Goal: Task Accomplishment & Management: Use online tool/utility

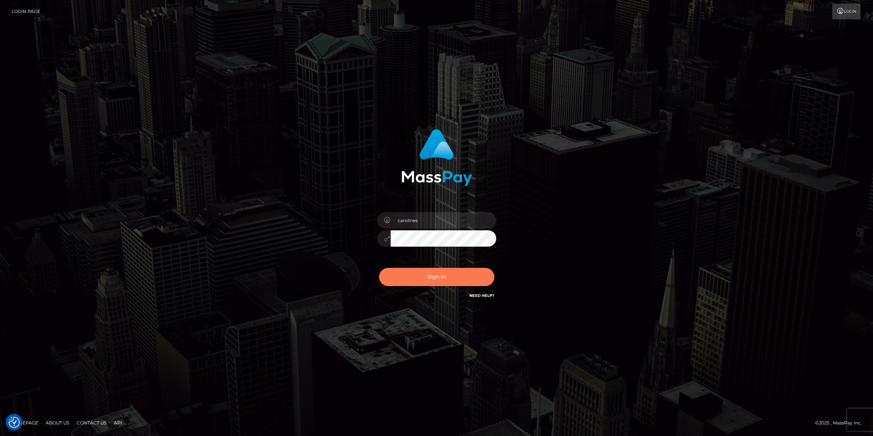
click at [411, 282] on button "Sign in" at bounding box center [436, 277] width 115 height 18
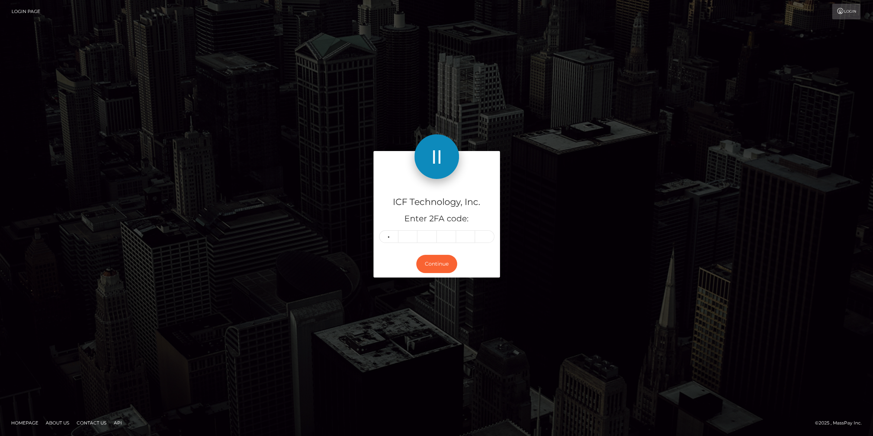
type input "6"
type input "0"
type input "3"
type input "5"
type input "6"
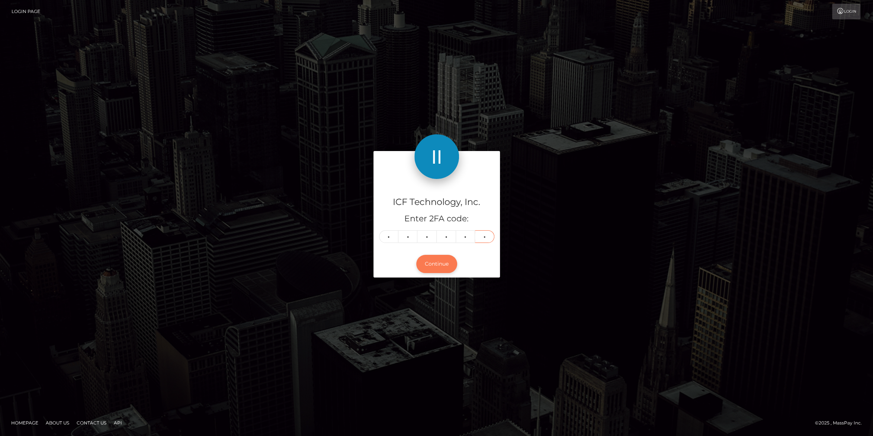
type input "2"
click at [437, 261] on button "Continue" at bounding box center [436, 264] width 41 height 18
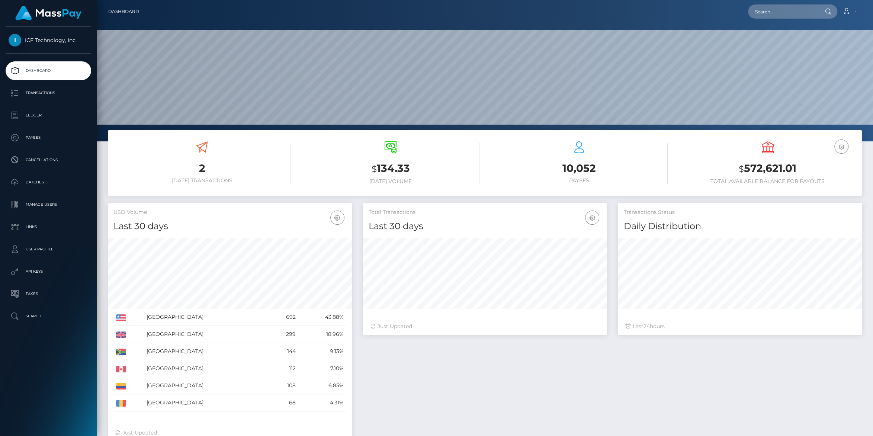
scroll to position [131, 244]
click at [763, 16] on input "text" at bounding box center [783, 11] width 70 height 14
paste input "nl124koo@outlook.com"
drag, startPoint x: 805, startPoint y: 11, endPoint x: 577, endPoint y: 11, distance: 228.3
click at [748, 10] on input "nl124koo@outlook.com" at bounding box center [783, 11] width 70 height 14
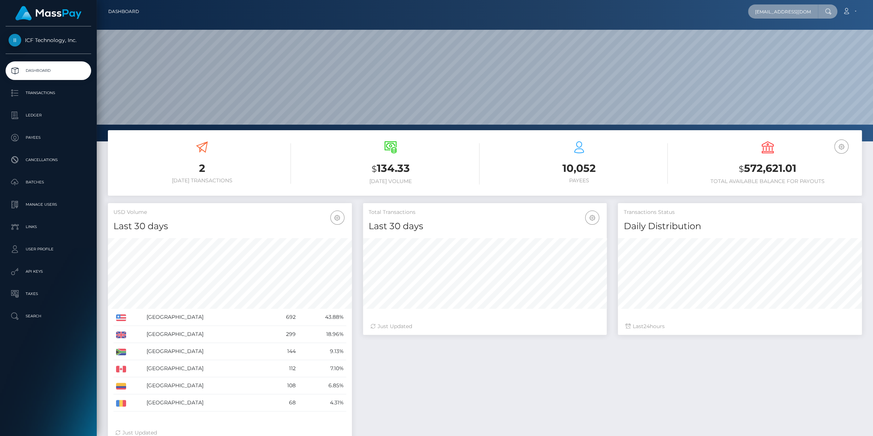
paste input "simone.webb@live.co.uk"
type input "simone.webb@live.co.uk"
click at [763, 39] on link "Simone Webb" at bounding box center [777, 39] width 59 height 14
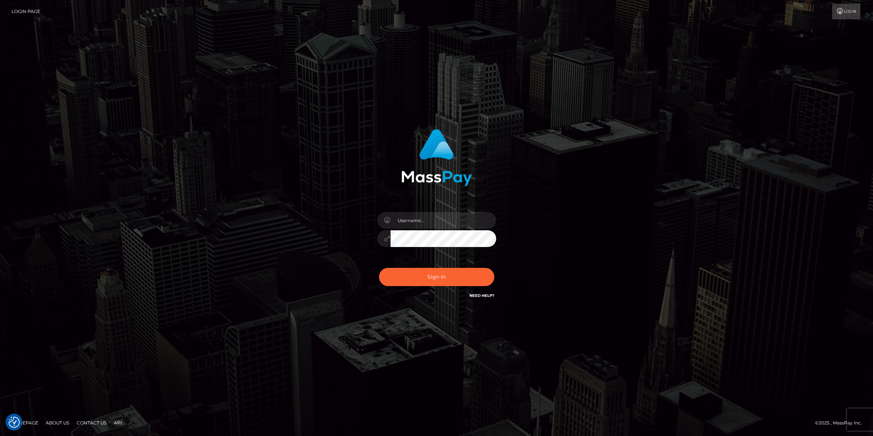
checkbox input "true"
type input "carolines"
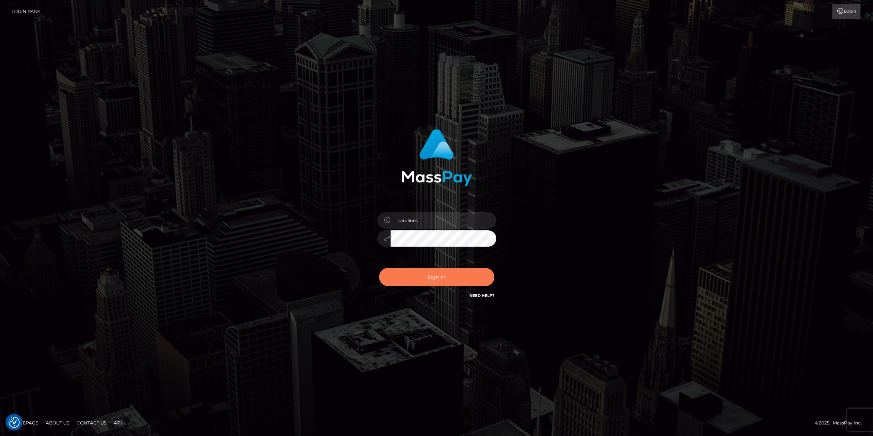
click at [440, 277] on button "Sign in" at bounding box center [436, 277] width 115 height 18
click at [428, 276] on button "Sign in" at bounding box center [436, 277] width 115 height 18
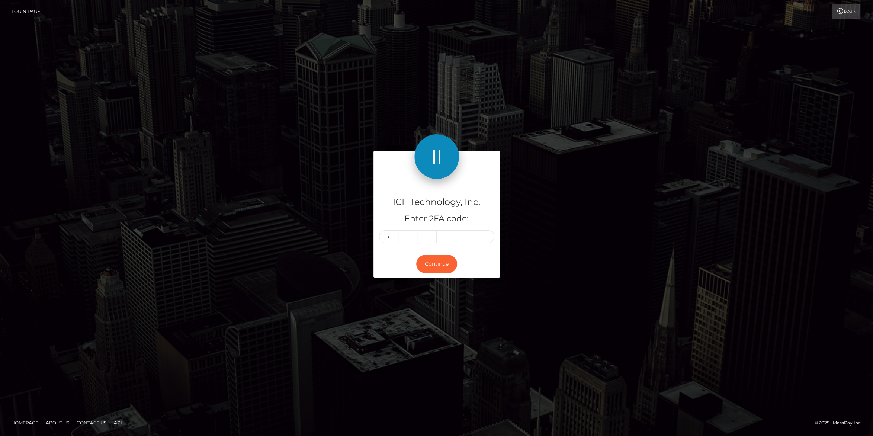
type input "1"
type input "0"
type input "4"
type input "2"
type input "4"
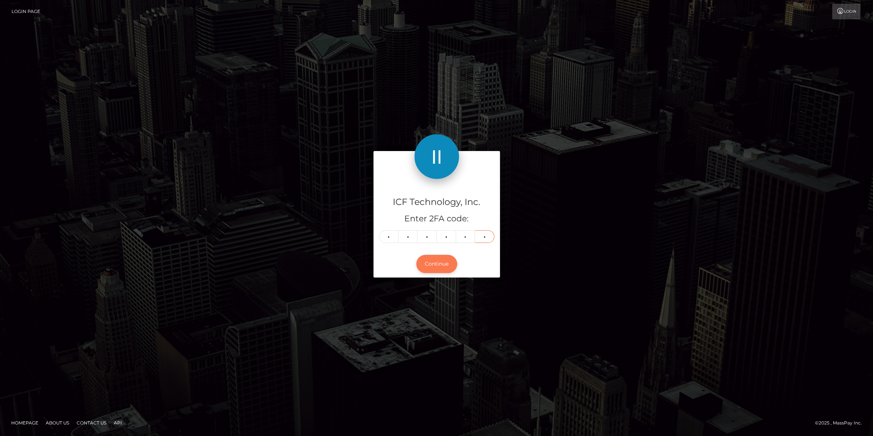
type input "5"
click at [430, 261] on button "Continue" at bounding box center [436, 264] width 41 height 18
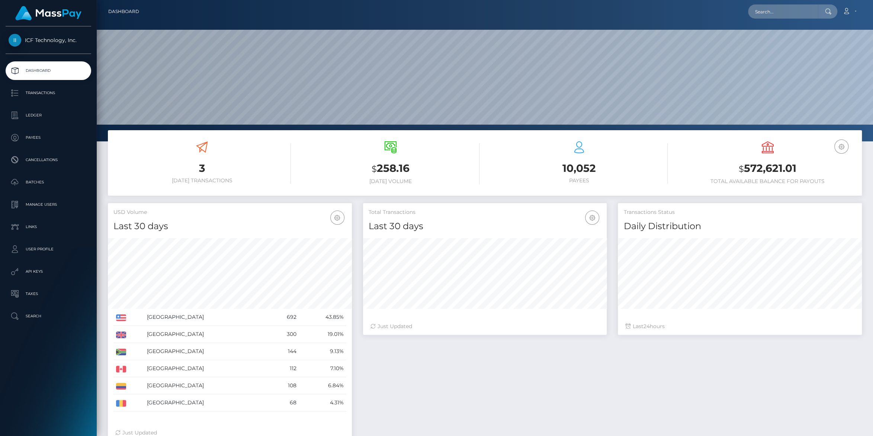
scroll to position [131, 244]
click at [30, 113] on p "Ledger" at bounding box center [49, 115] width 80 height 11
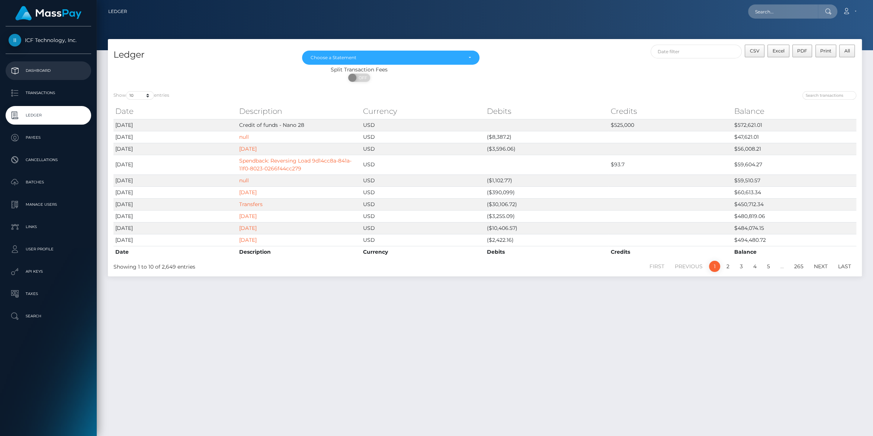
click at [39, 76] on p "Dashboard" at bounding box center [49, 70] width 80 height 11
click at [42, 68] on p "Dashboard" at bounding box center [49, 70] width 80 height 11
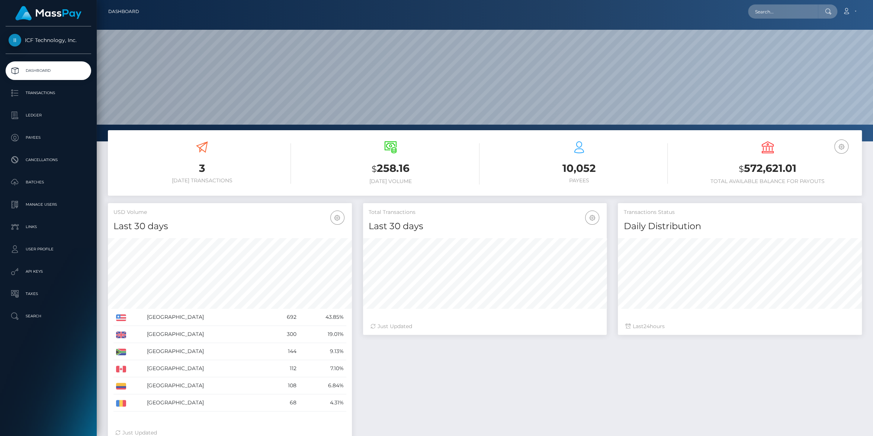
scroll to position [131, 244]
click at [35, 180] on p "Batches" at bounding box center [49, 182] width 80 height 11
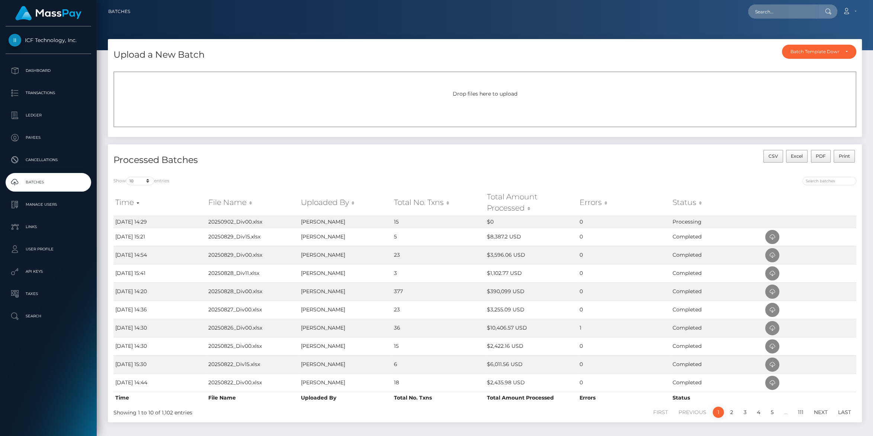
click at [793, 19] on div "Loading... Loading... Account Edit Profile Logout" at bounding box center [498, 12] width 725 height 16
click at [778, 13] on input "text" at bounding box center [783, 11] width 70 height 14
paste input "alejandragomezz520@gmail.com"
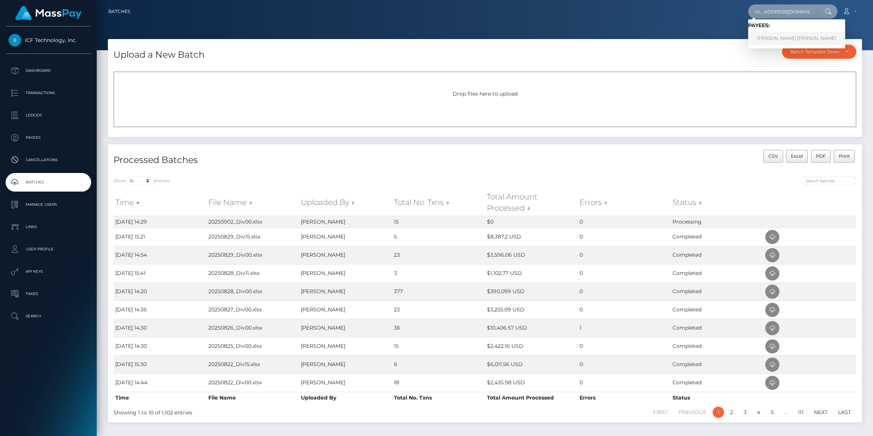
type input "[EMAIL_ADDRESS][DOMAIN_NAME]"
click at [784, 36] on link "MARIA ALEJANDRA GOMEZ QUEVEDO" at bounding box center [796, 39] width 97 height 14
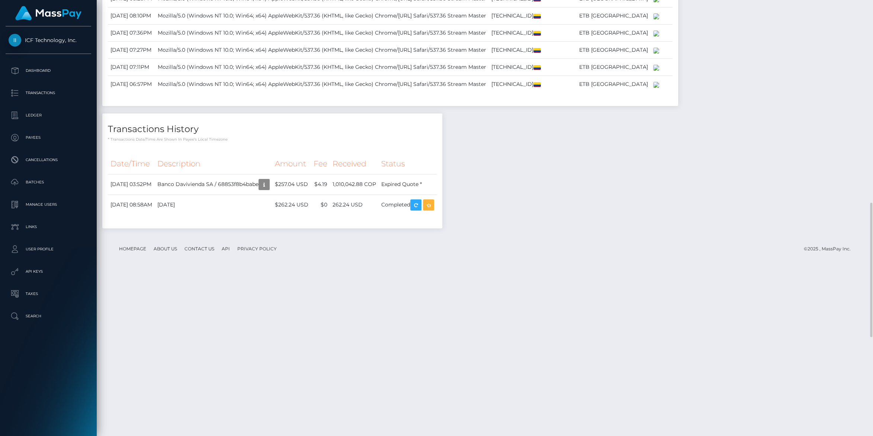
scroll to position [980, 0]
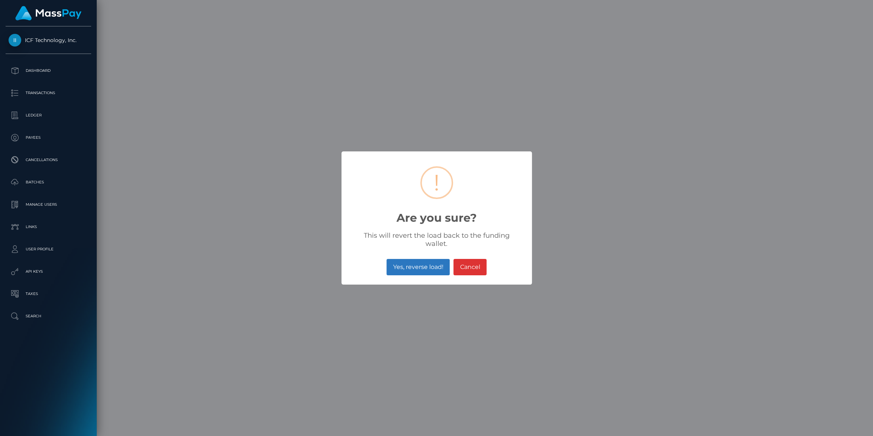
click at [409, 263] on button "Yes, reverse load!" at bounding box center [417, 267] width 63 height 16
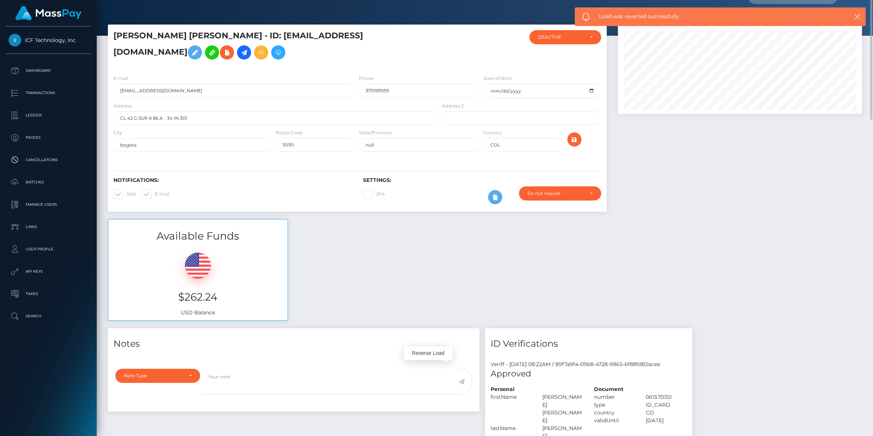
scroll to position [0, 0]
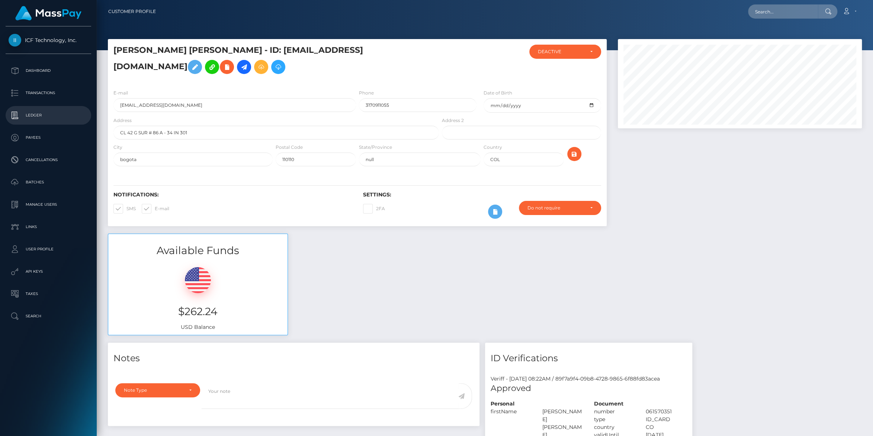
click at [27, 113] on p "Ledger" at bounding box center [49, 115] width 80 height 11
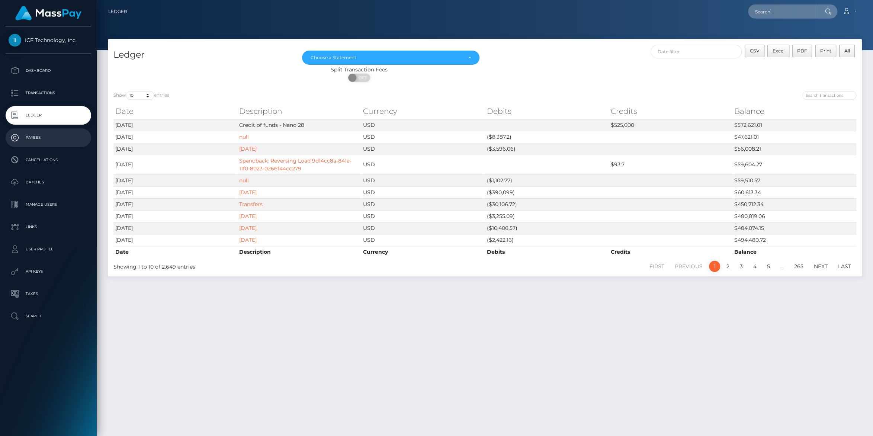
click at [33, 139] on p "Payees" at bounding box center [49, 137] width 80 height 11
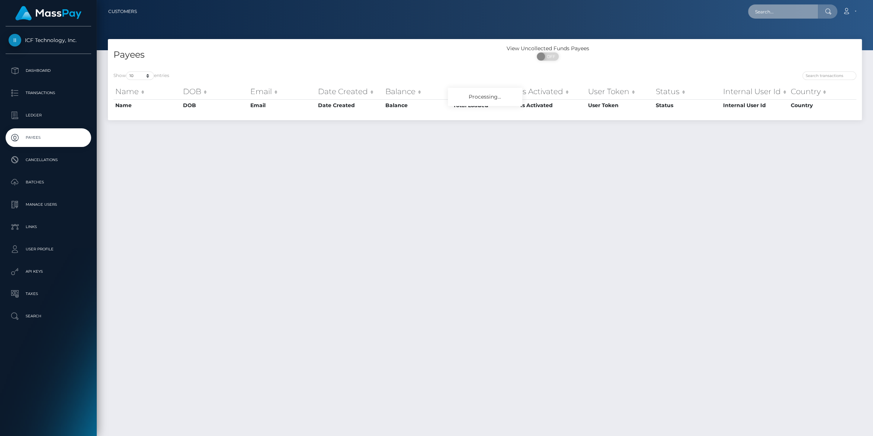
click at [754, 13] on input "text" at bounding box center [783, 11] width 70 height 14
paste input "129042025"
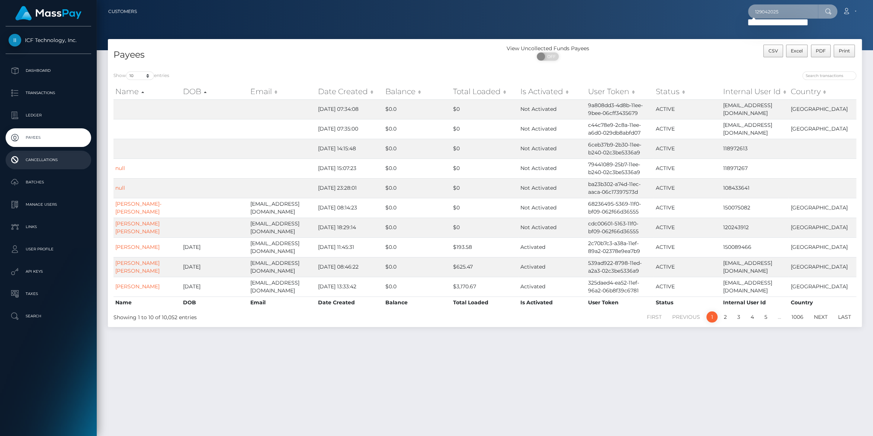
type input "129042025"
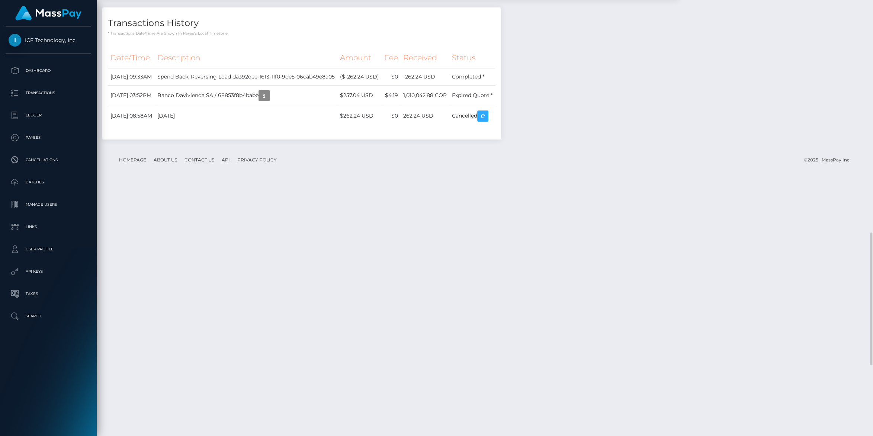
scroll to position [997, 0]
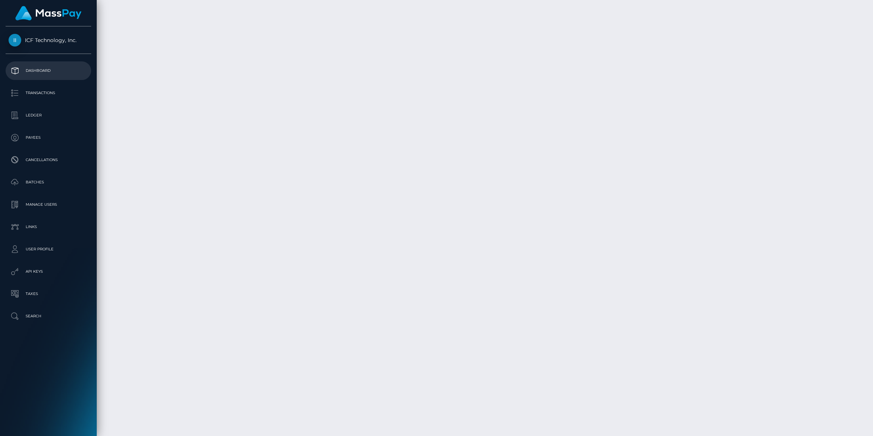
click at [39, 68] on p "Dashboard" at bounding box center [49, 70] width 80 height 11
click at [30, 68] on p "Dashboard" at bounding box center [49, 70] width 80 height 11
click at [43, 70] on p "Dashboard" at bounding box center [49, 70] width 80 height 11
click at [36, 68] on p "Dashboard" at bounding box center [49, 70] width 80 height 11
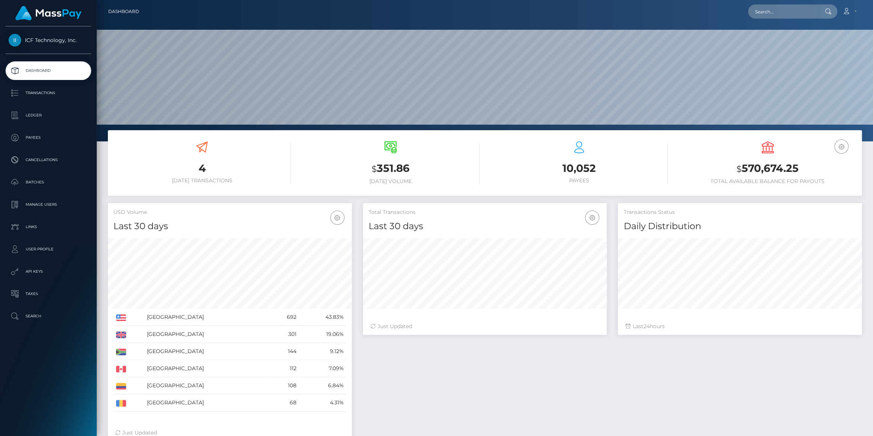
scroll to position [131, 244]
click at [33, 117] on p "Ledger" at bounding box center [49, 115] width 80 height 11
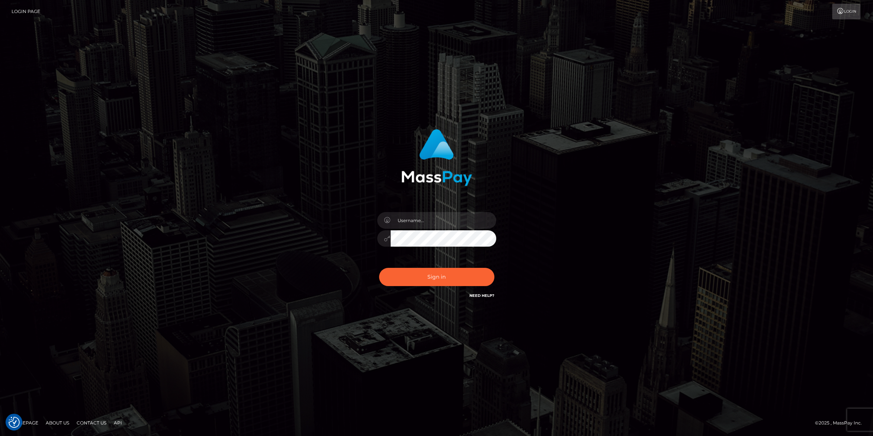
type input "carolines"
